Goal: Find specific page/section: Find specific page/section

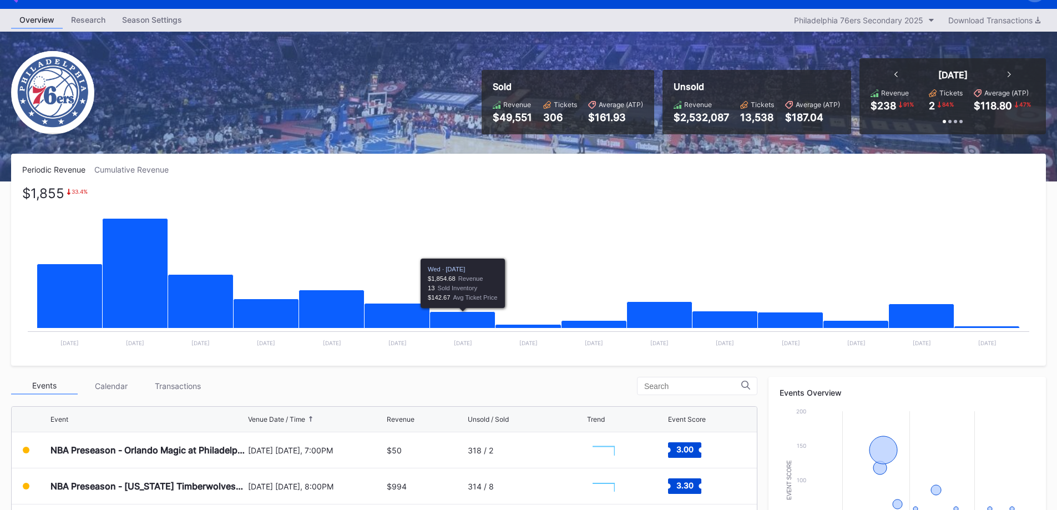
scroll to position [329, 0]
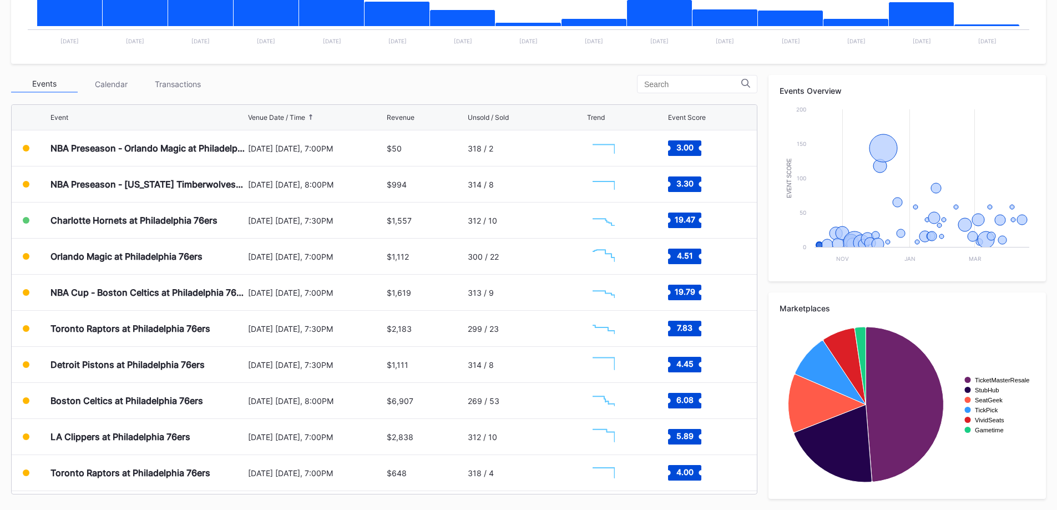
click at [196, 89] on div "Transactions" at bounding box center [177, 83] width 67 height 17
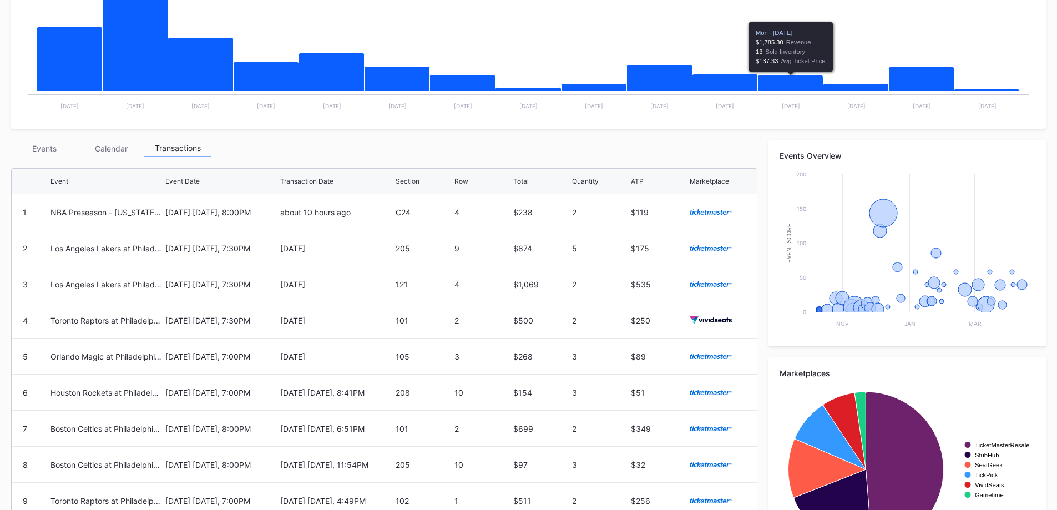
scroll to position [163, 0]
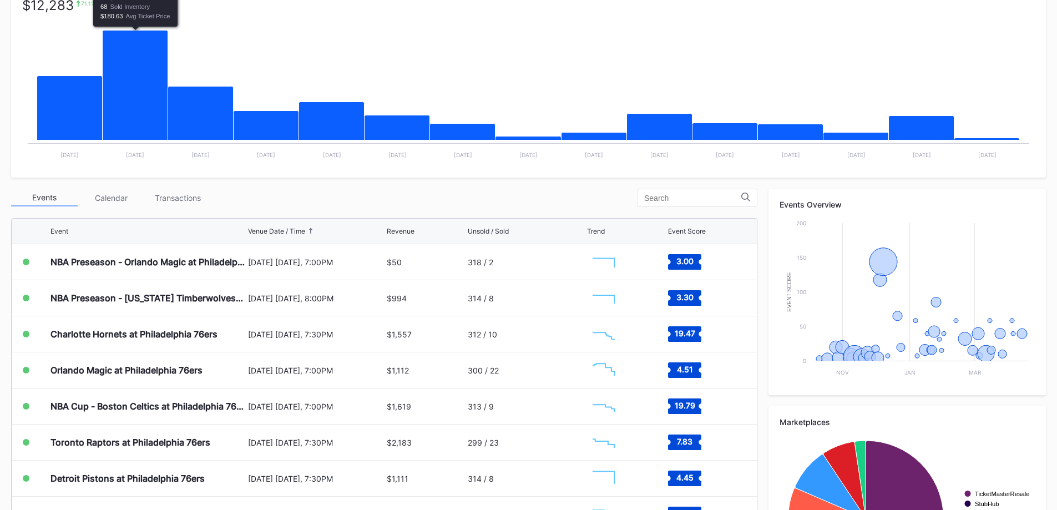
scroll to position [222, 0]
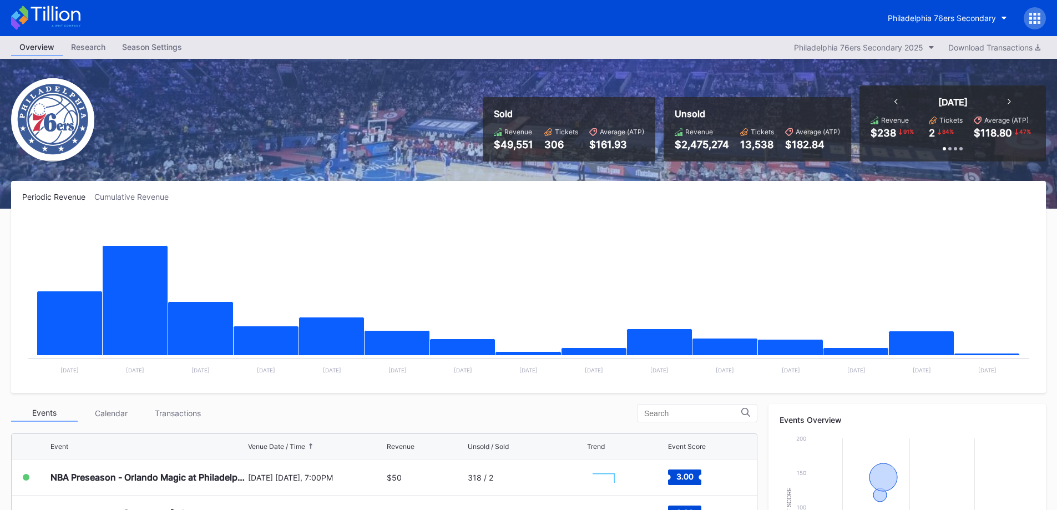
scroll to position [329, 0]
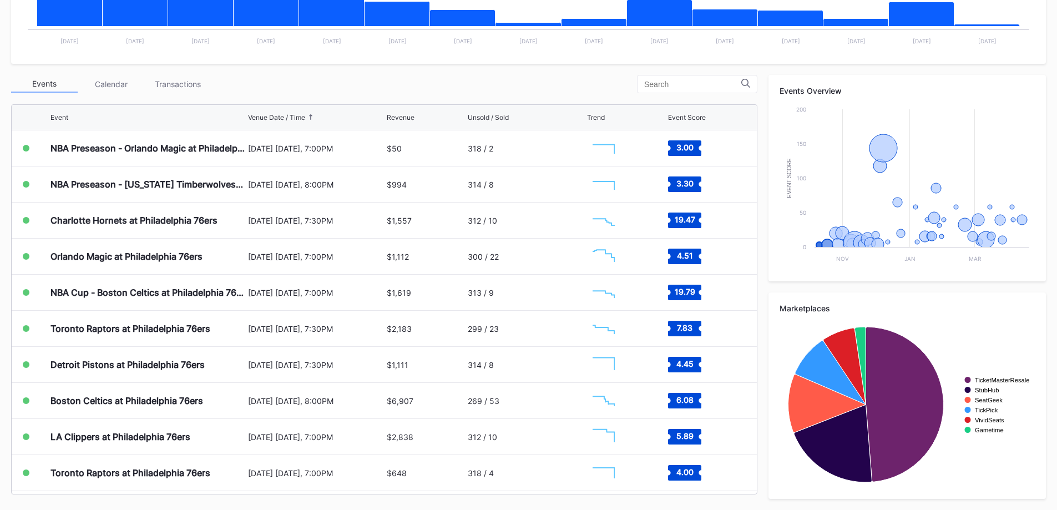
click at [205, 83] on div "Transactions" at bounding box center [177, 83] width 67 height 17
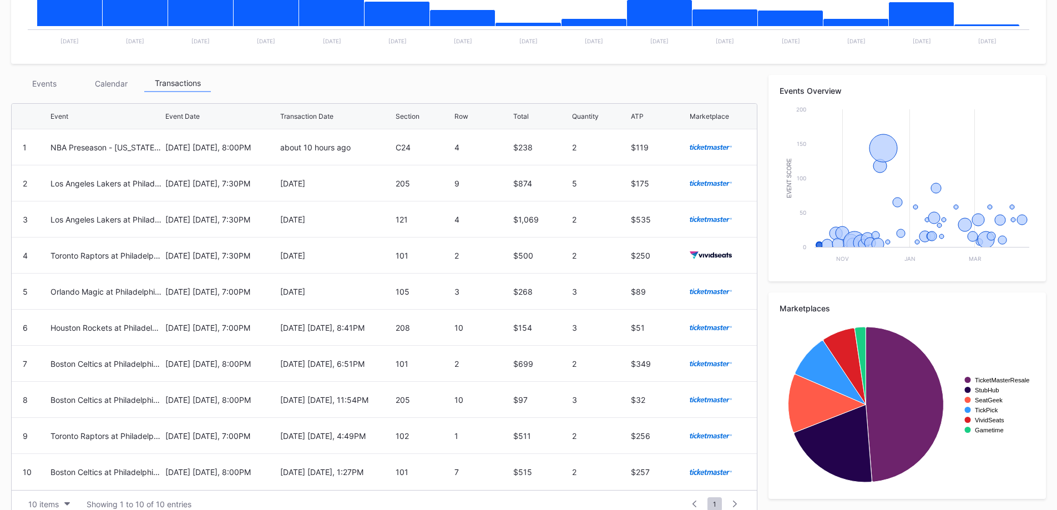
click at [34, 88] on div "Events" at bounding box center [44, 83] width 67 height 17
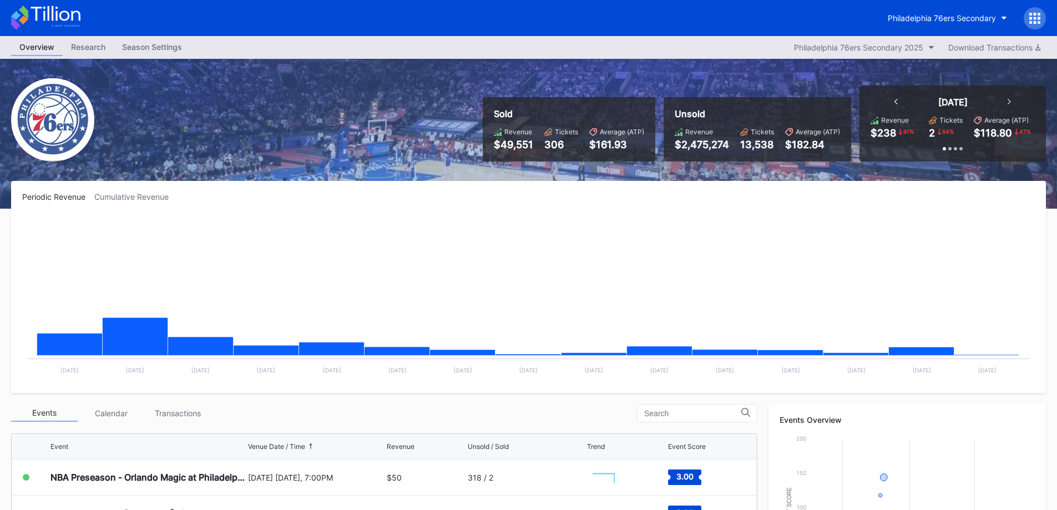
scroll to position [277, 0]
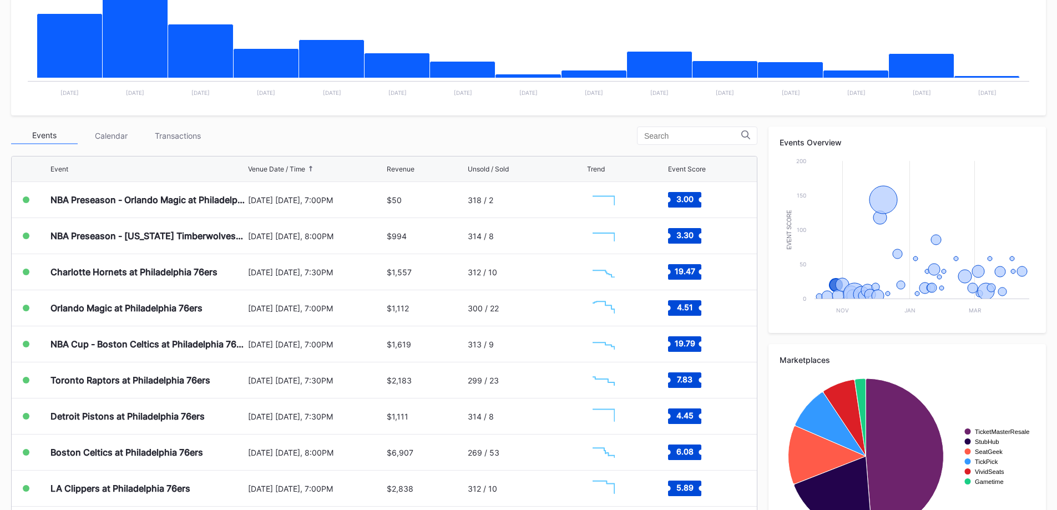
click at [170, 135] on div "Transactions" at bounding box center [177, 135] width 67 height 17
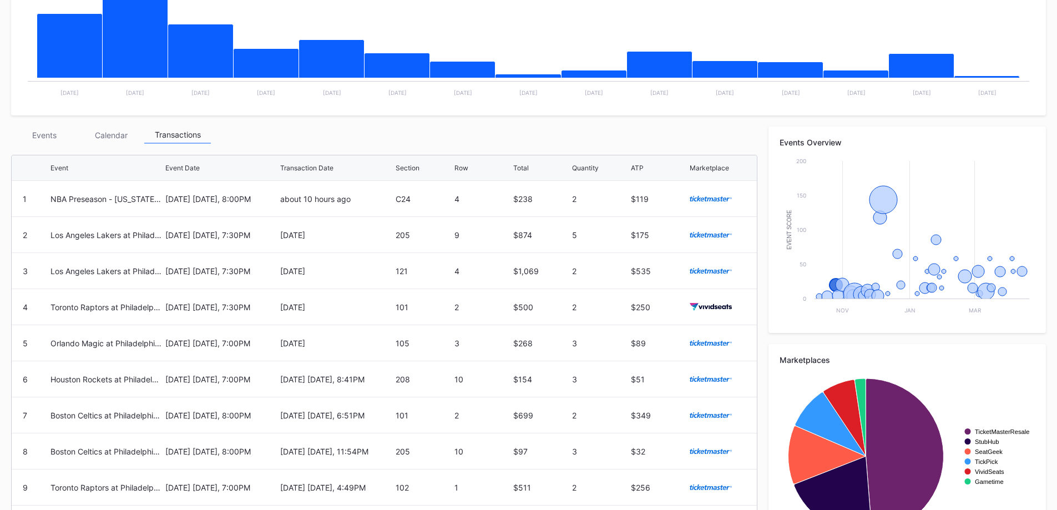
click at [55, 131] on div "Events" at bounding box center [44, 134] width 67 height 17
